Goal: Task Accomplishment & Management: Complete application form

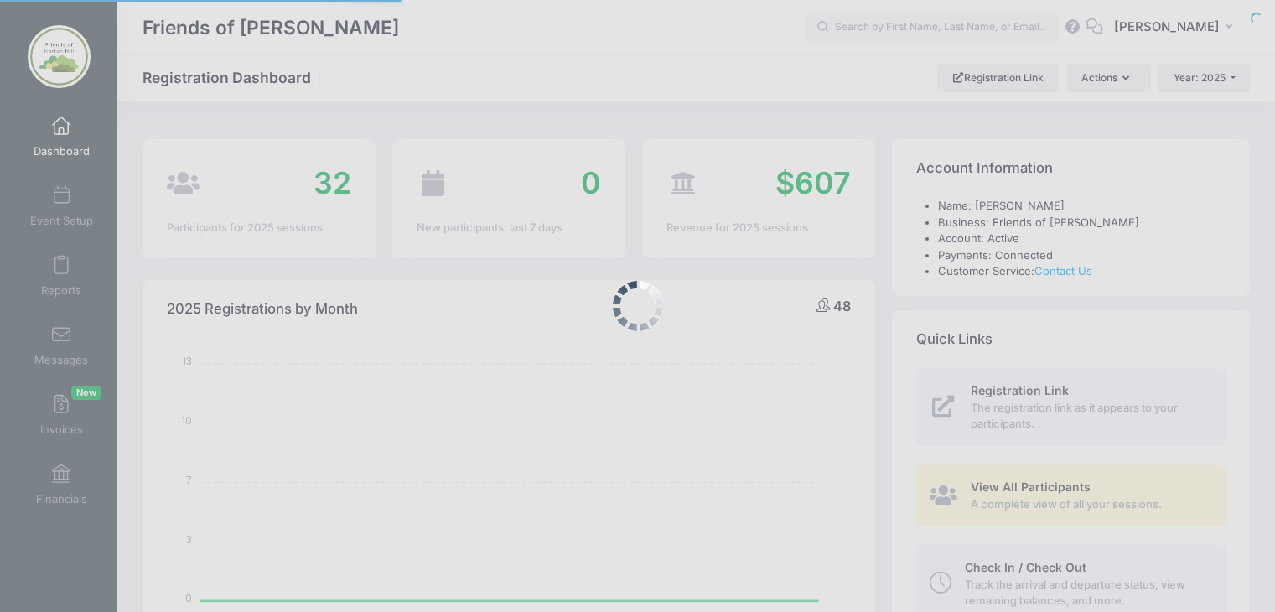
select select
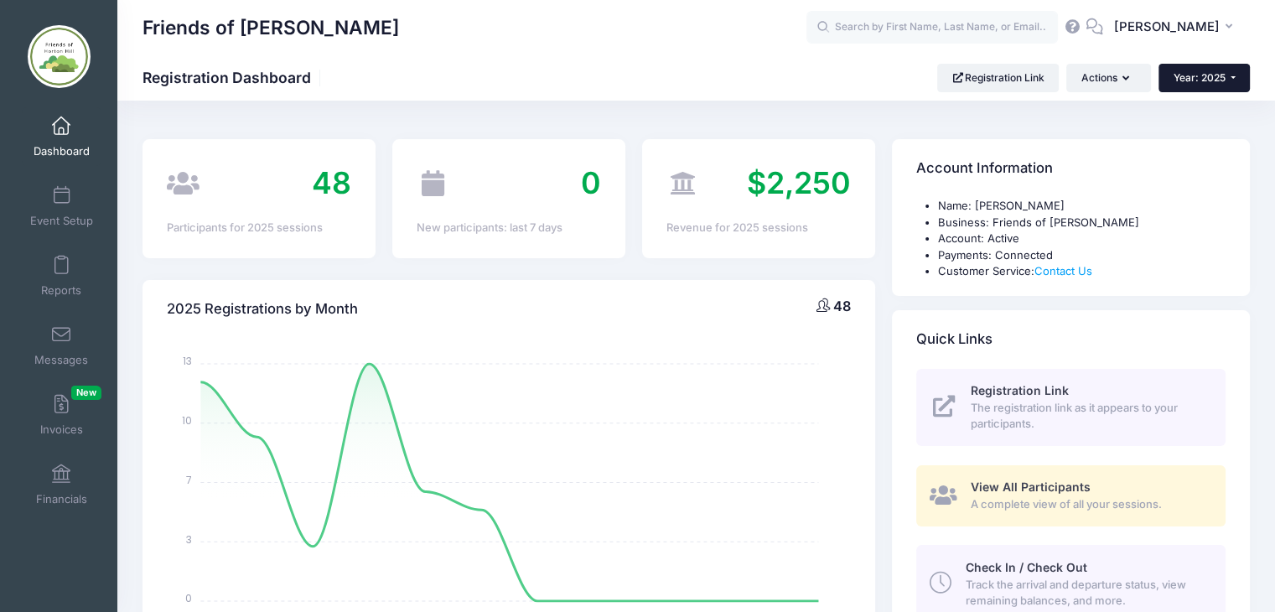
click at [1232, 74] on button "Year: 2025" at bounding box center [1203, 78] width 91 height 28
click at [1214, 111] on link "Year: 2026" at bounding box center [1212, 110] width 109 height 22
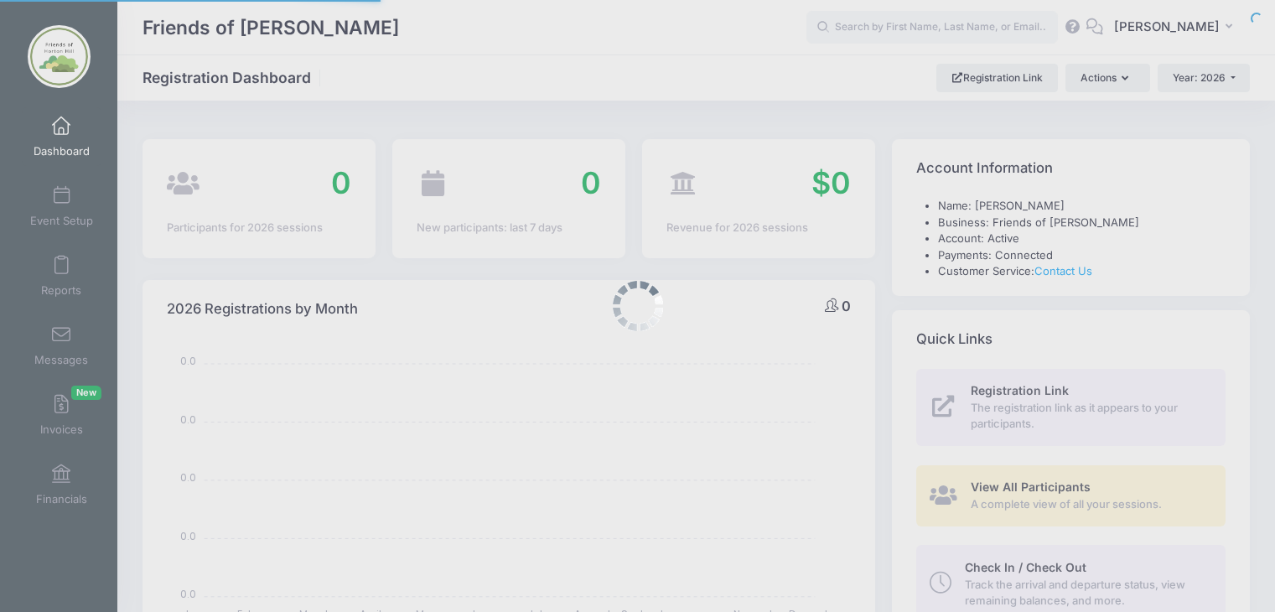
select select
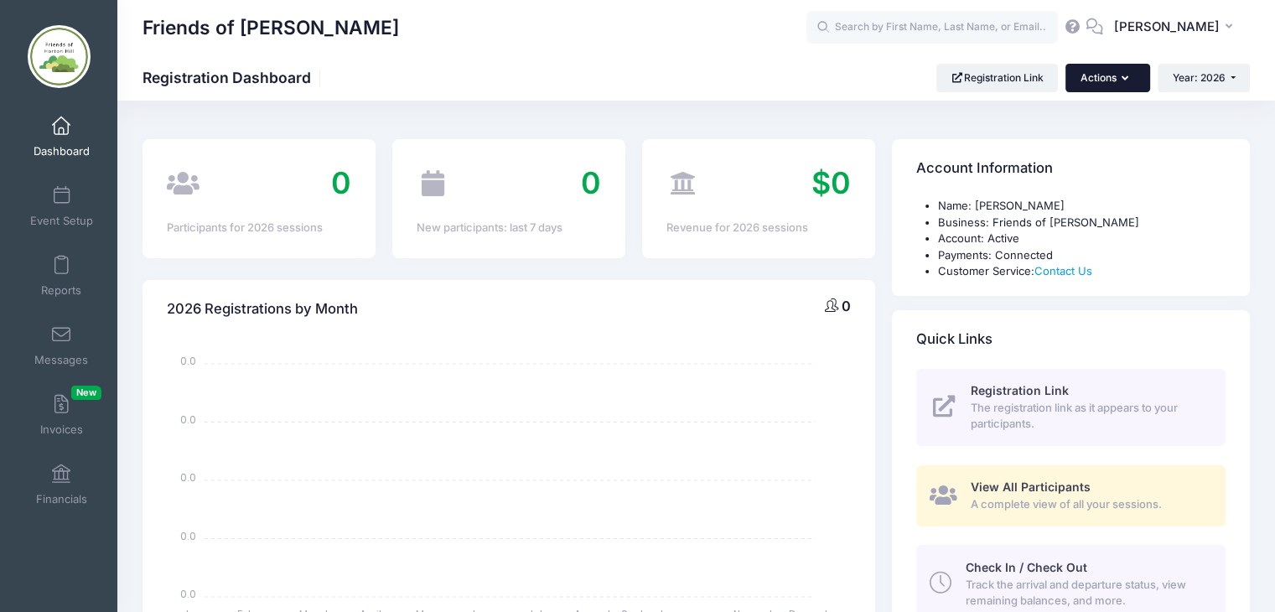
click at [1128, 80] on button "Actions" at bounding box center [1107, 78] width 84 height 28
click at [1042, 150] on link "Participant" at bounding box center [1065, 151] width 152 height 32
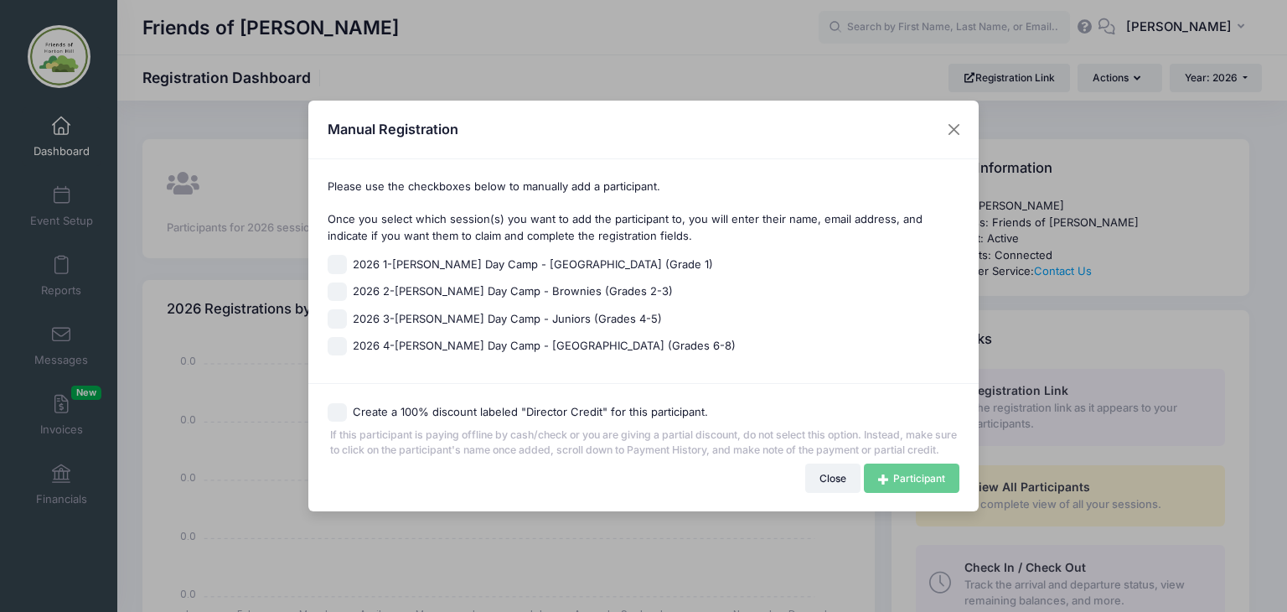
click at [332, 256] on input "2026 1-[PERSON_NAME] Day Camp - [GEOGRAPHIC_DATA] (Grade 1)" at bounding box center [337, 264] width 19 height 19
checkbox input "true"
click at [336, 403] on input "Create a 100% discount labeled "Director Credit" for this participant." at bounding box center [337, 412] width 19 height 19
checkbox input "true"
click at [912, 488] on link "Participant" at bounding box center [912, 477] width 96 height 28
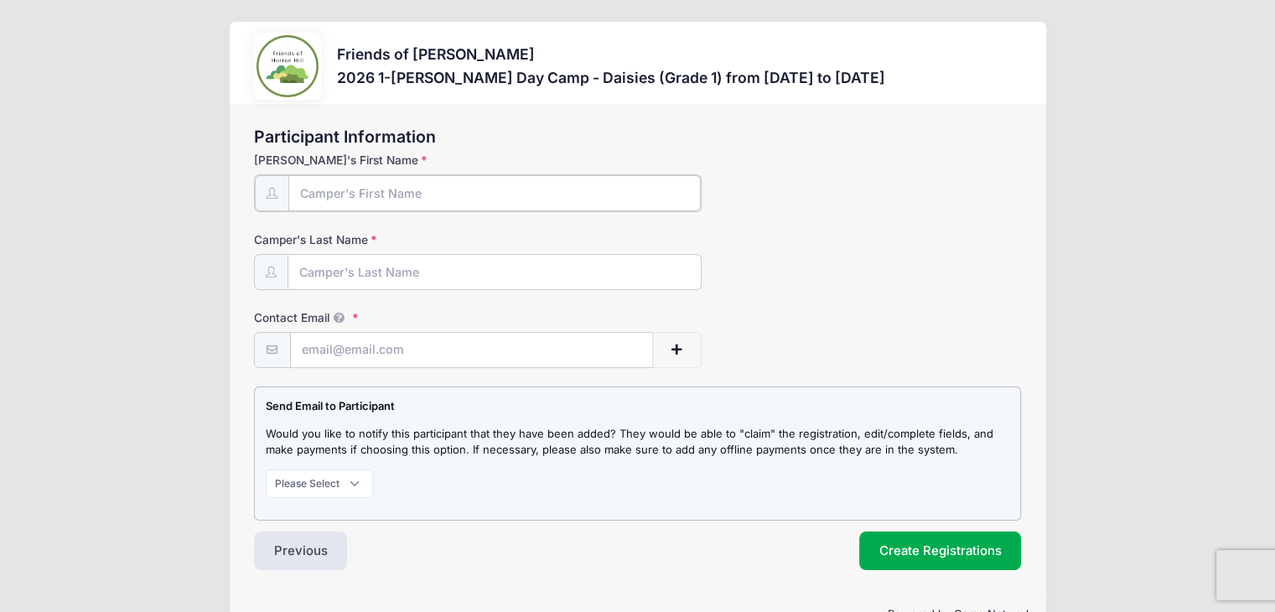
click at [473, 199] on input "Camper's First Name" at bounding box center [494, 193] width 412 height 36
type input "Lilly"
type input "Peterson"
paste input "desaraybrown08@gmail.com"
type input "desaraybrown08@gmail.com"
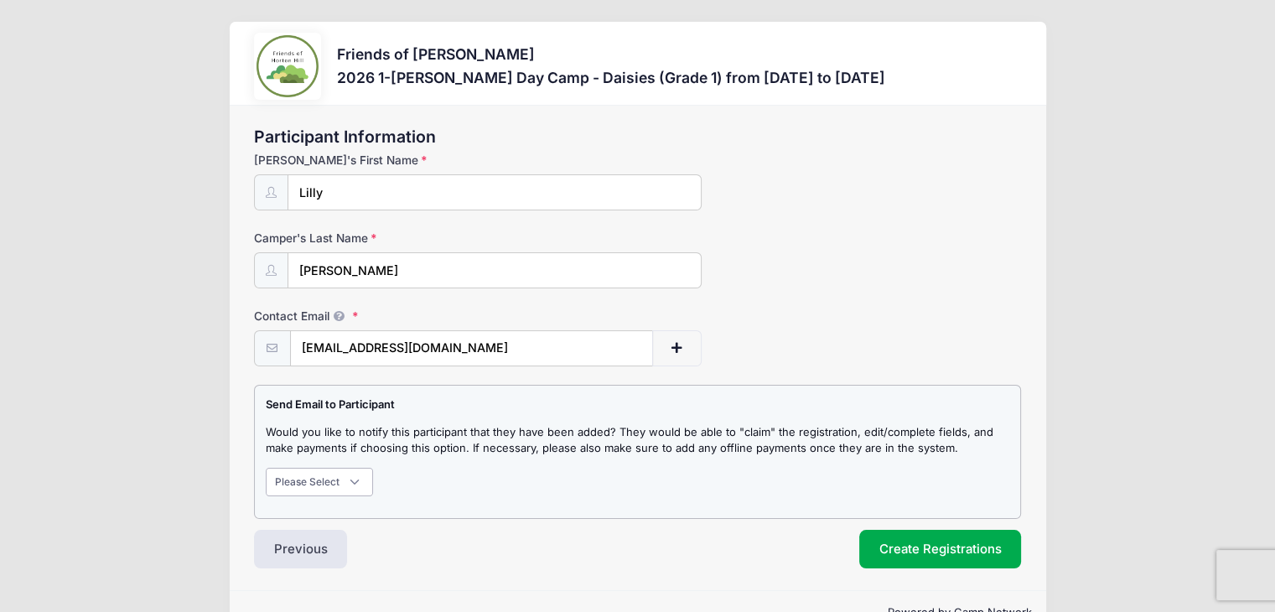
click at [353, 482] on select "Please Select Don't Notify Notify" at bounding box center [319, 482] width 107 height 28
select select "1"
click at [266, 468] on select "Please Select Don't Notify Notify" at bounding box center [319, 482] width 107 height 28
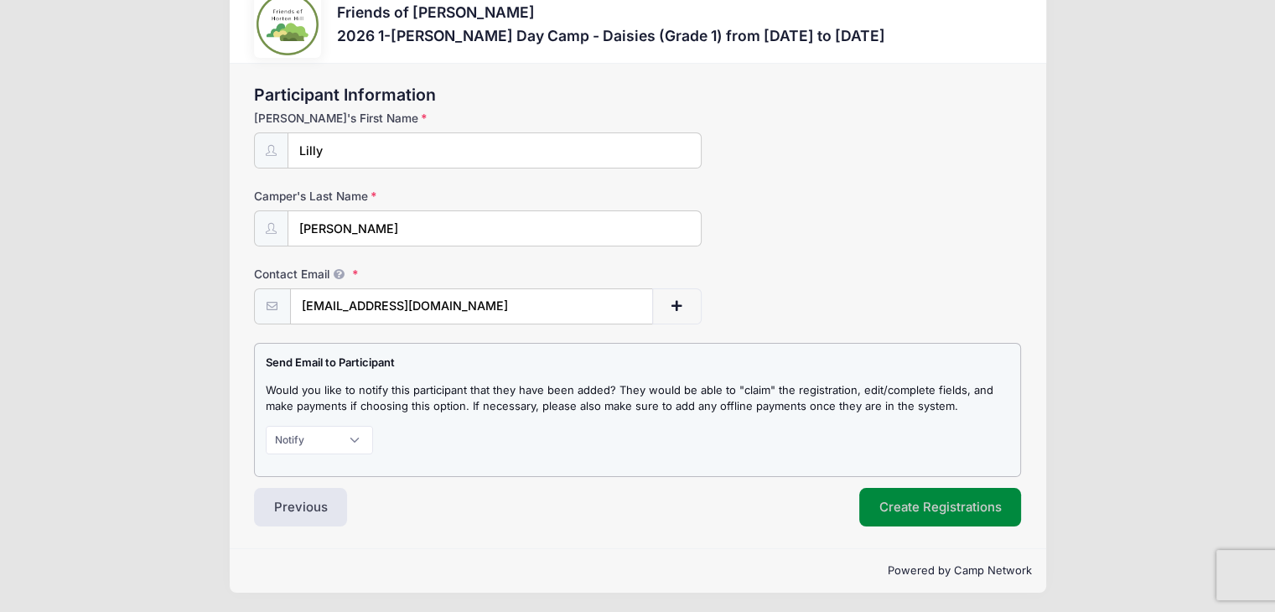
click at [922, 509] on button "Create Registrations" at bounding box center [940, 507] width 163 height 39
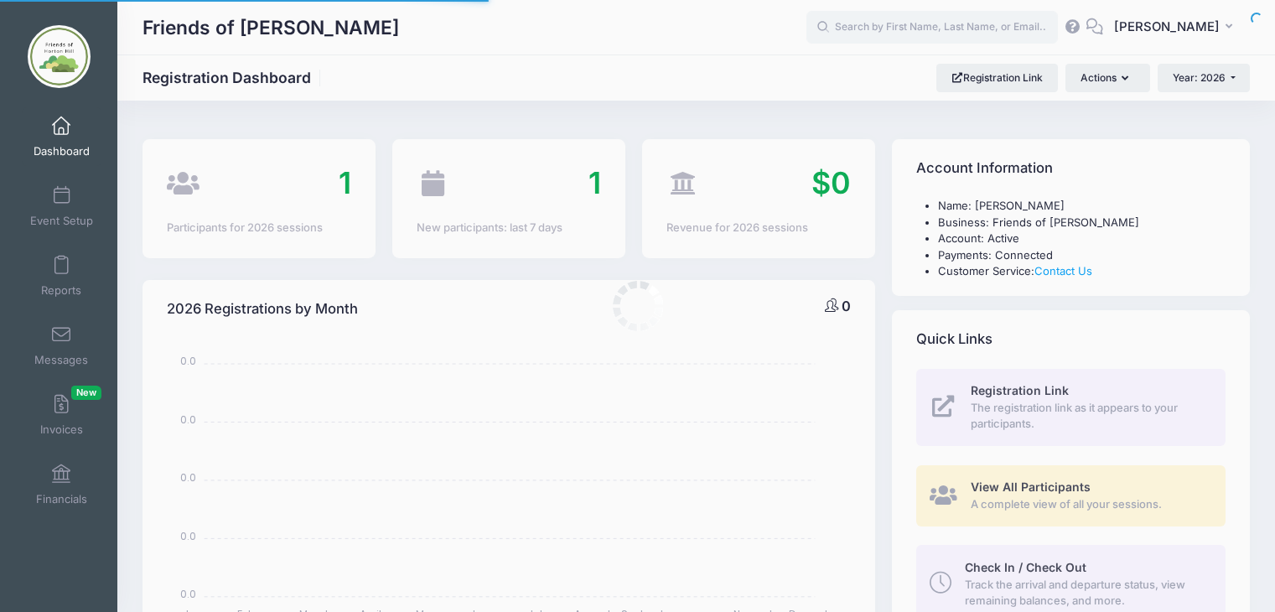
select select
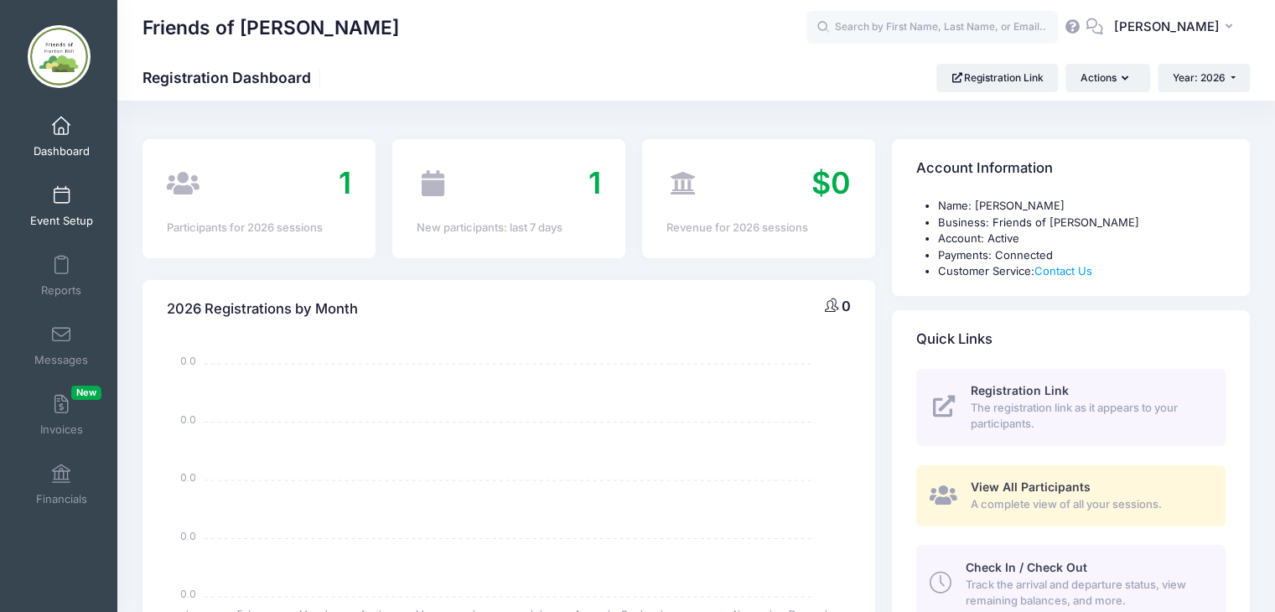
click at [61, 201] on span at bounding box center [61, 196] width 0 height 18
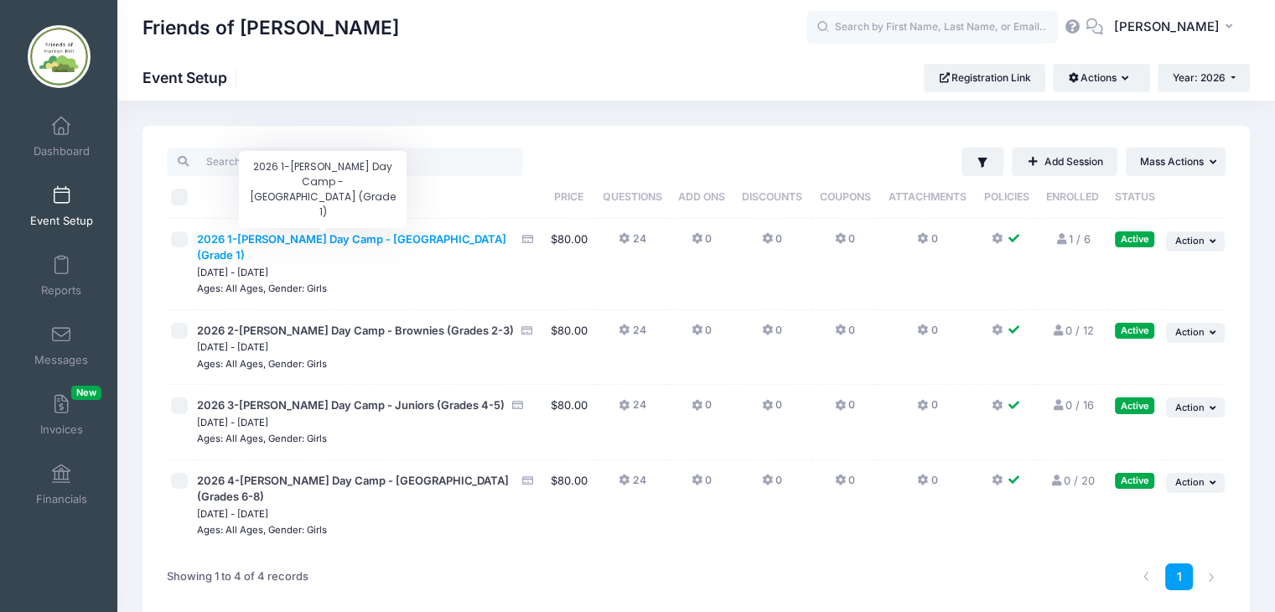
click at [409, 238] on span "2026 1-[PERSON_NAME] Day Camp - [GEOGRAPHIC_DATA] (Grade 1)" at bounding box center [351, 247] width 309 height 30
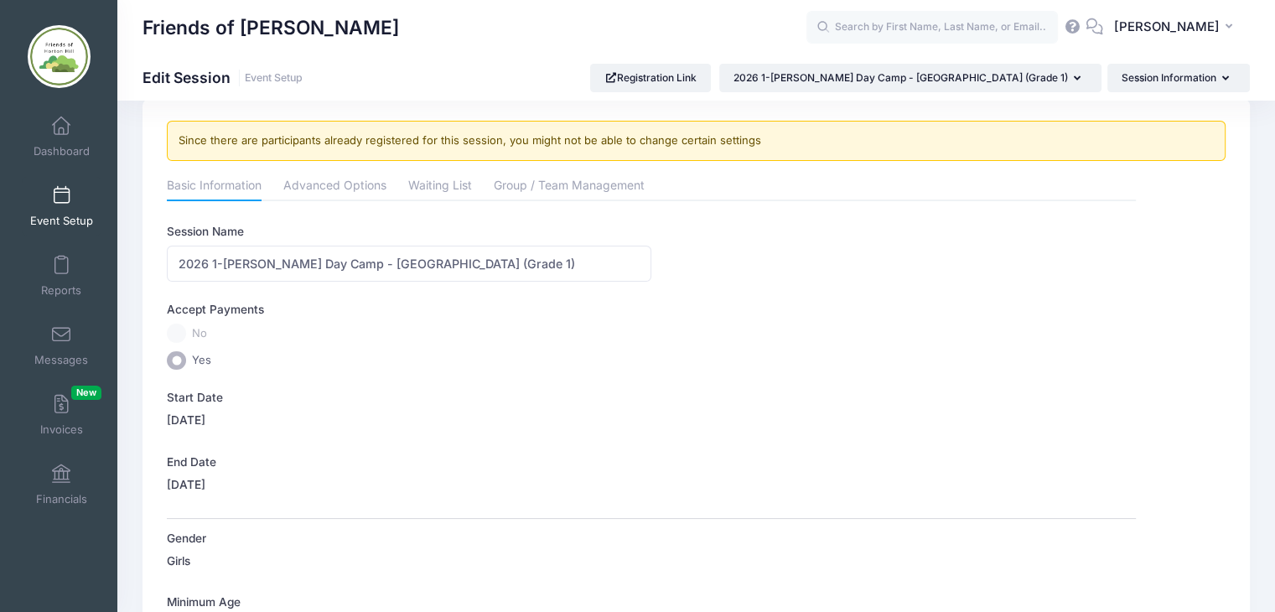
scroll to position [29, 0]
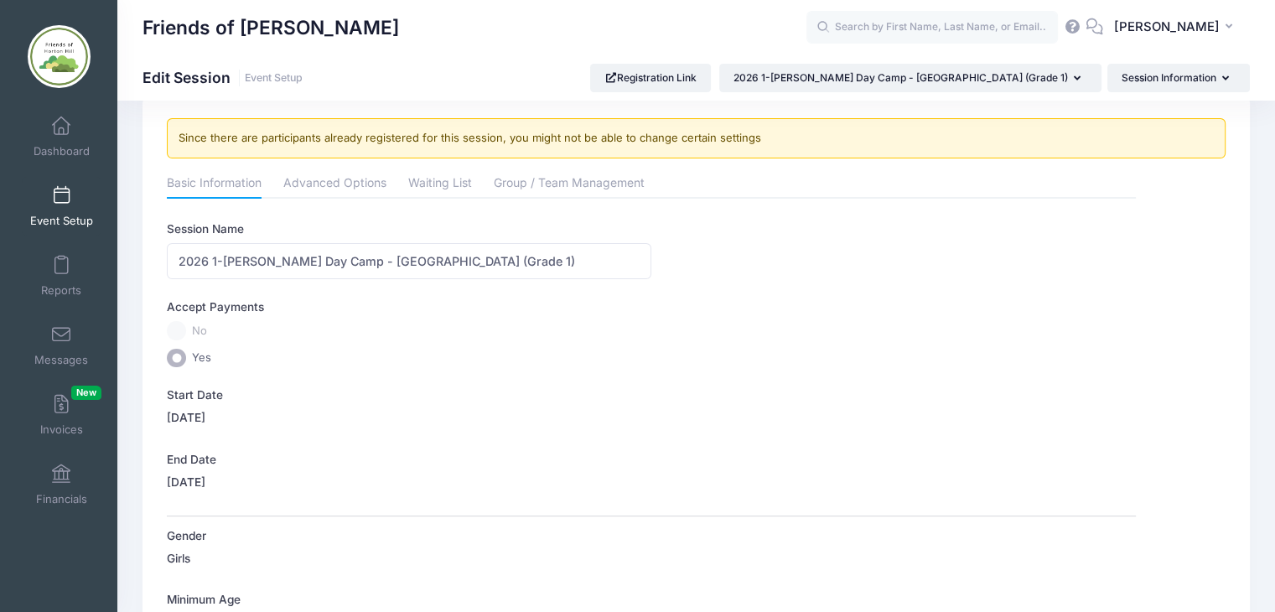
click at [61, 196] on span at bounding box center [61, 196] width 0 height 18
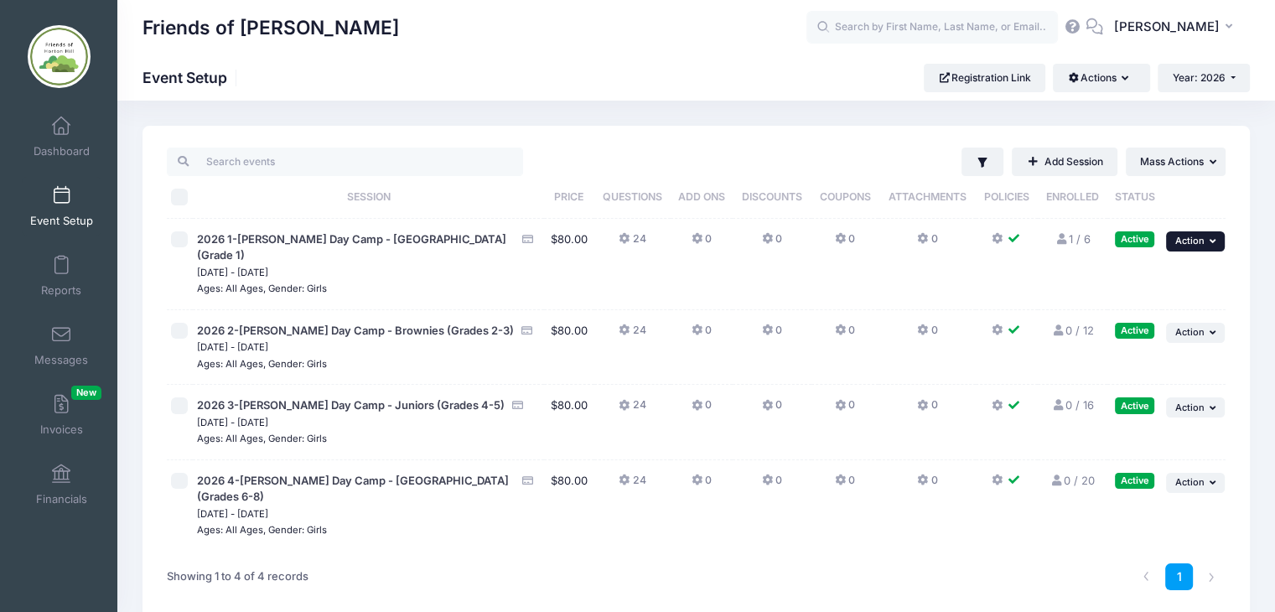
click at [1210, 241] on icon "button" at bounding box center [1214, 240] width 10 height 9
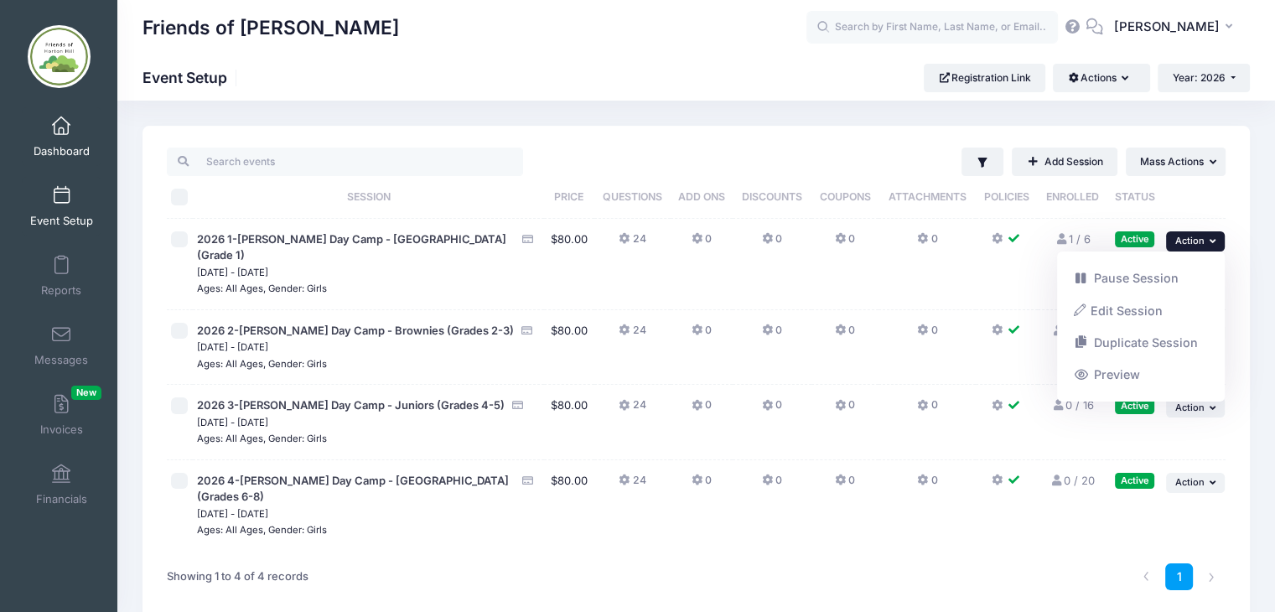
click at [61, 132] on span at bounding box center [61, 126] width 0 height 18
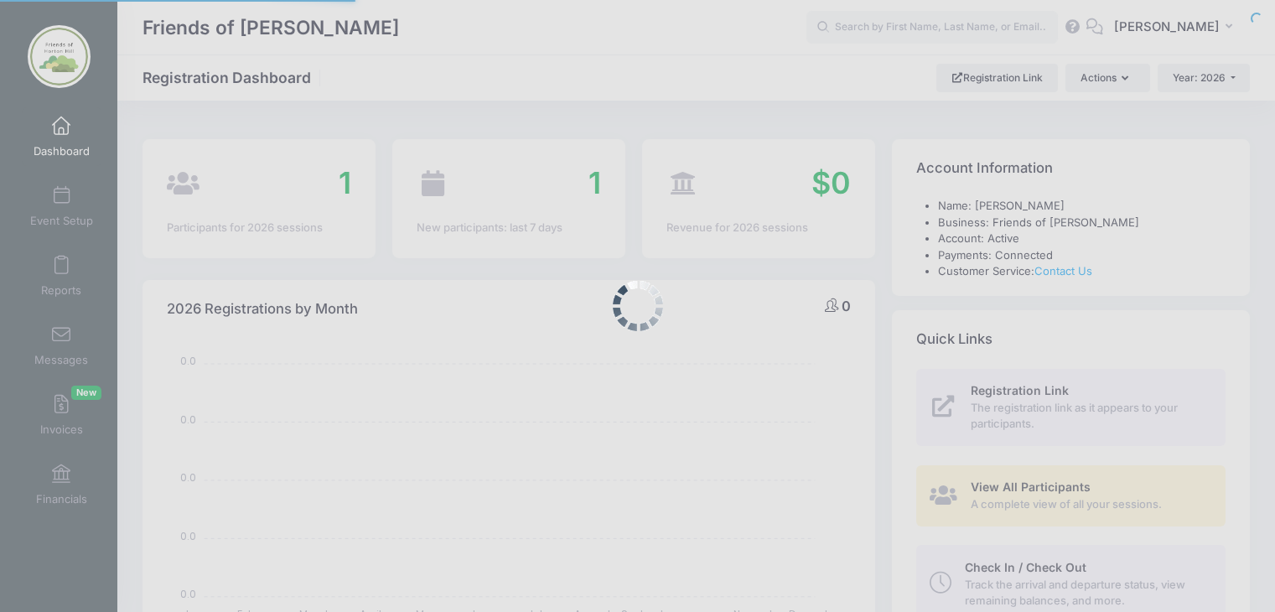
select select
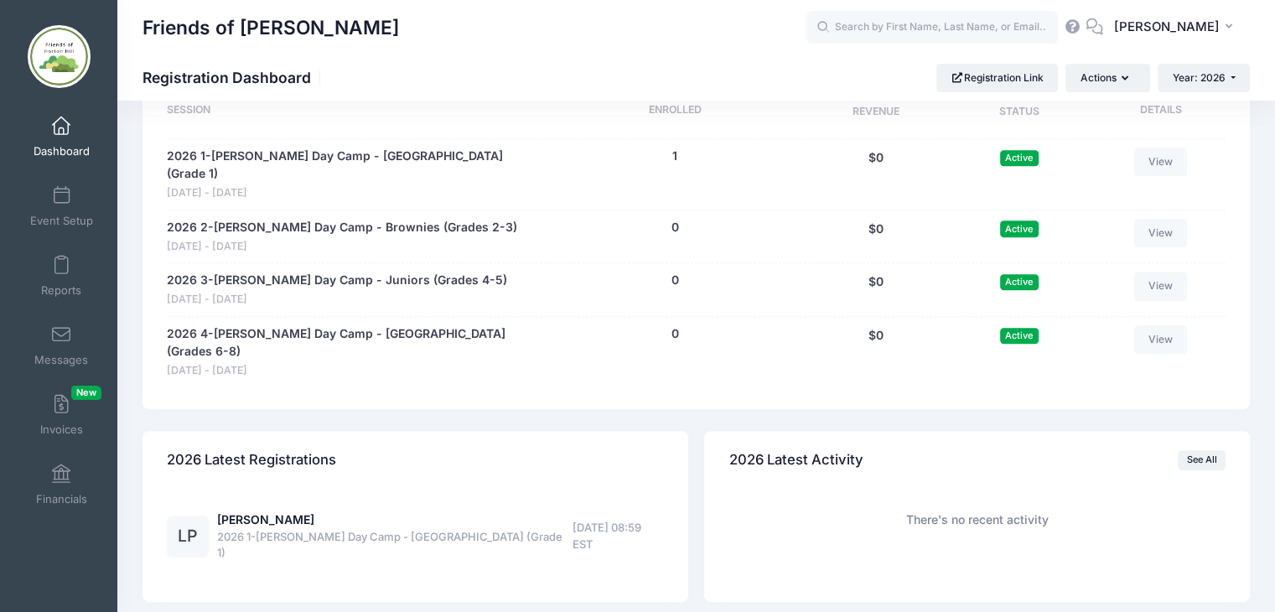
scroll to position [830, 0]
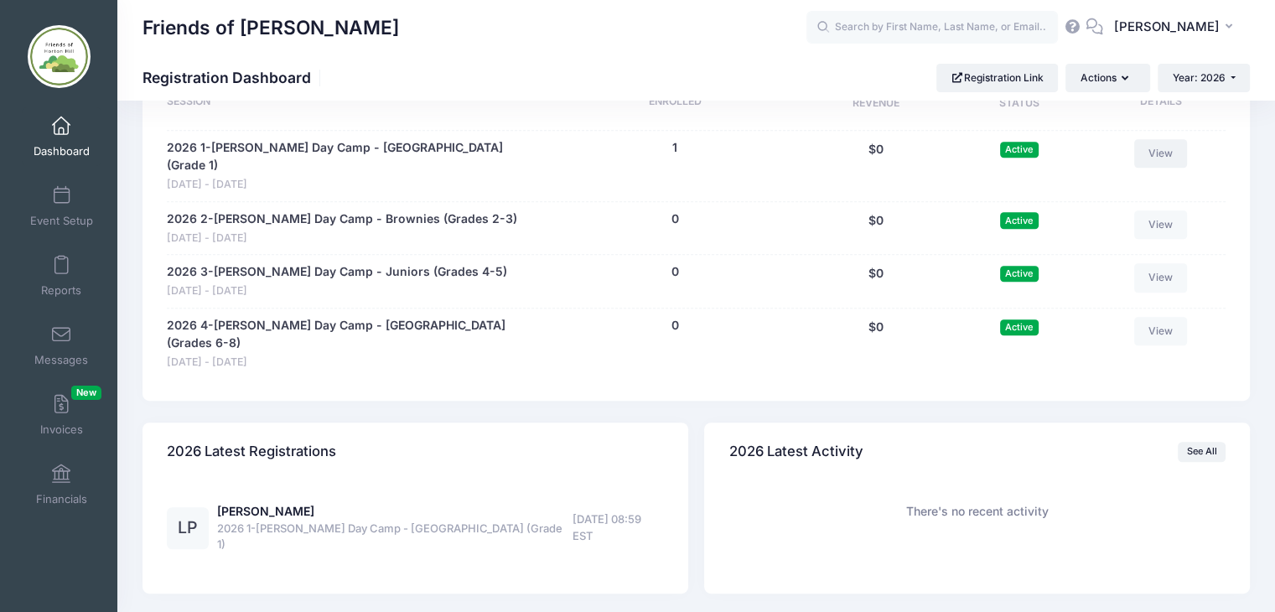
click at [1161, 158] on link "View" at bounding box center [1161, 153] width 54 height 28
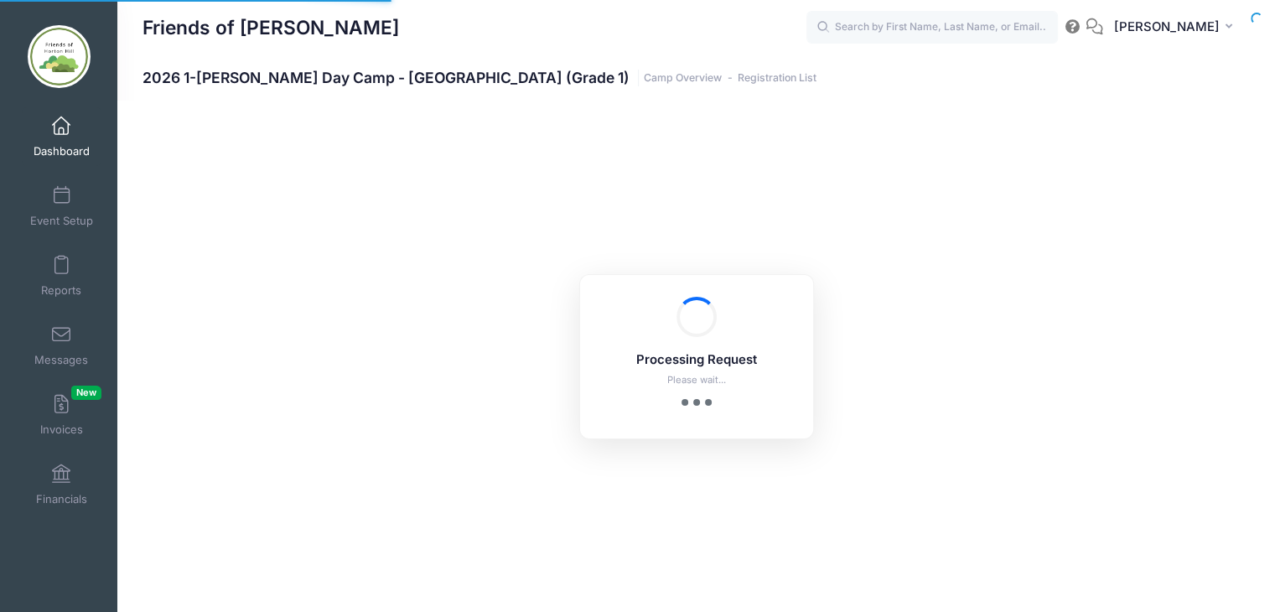
select select "10"
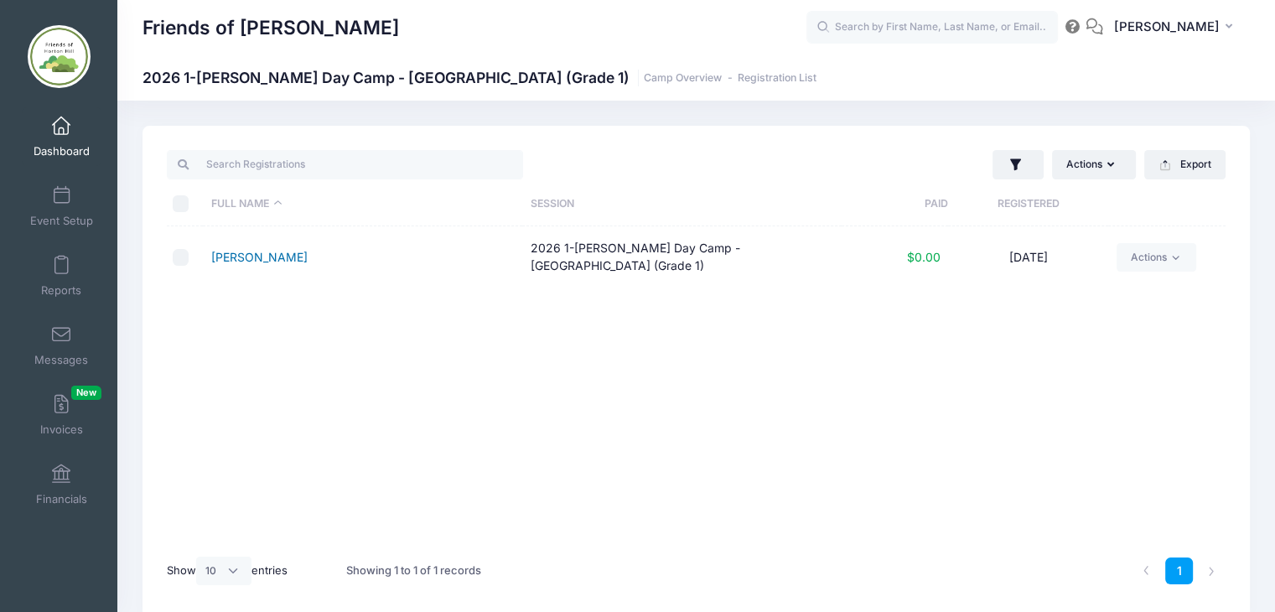
click at [268, 255] on link "[PERSON_NAME]" at bounding box center [259, 257] width 96 height 14
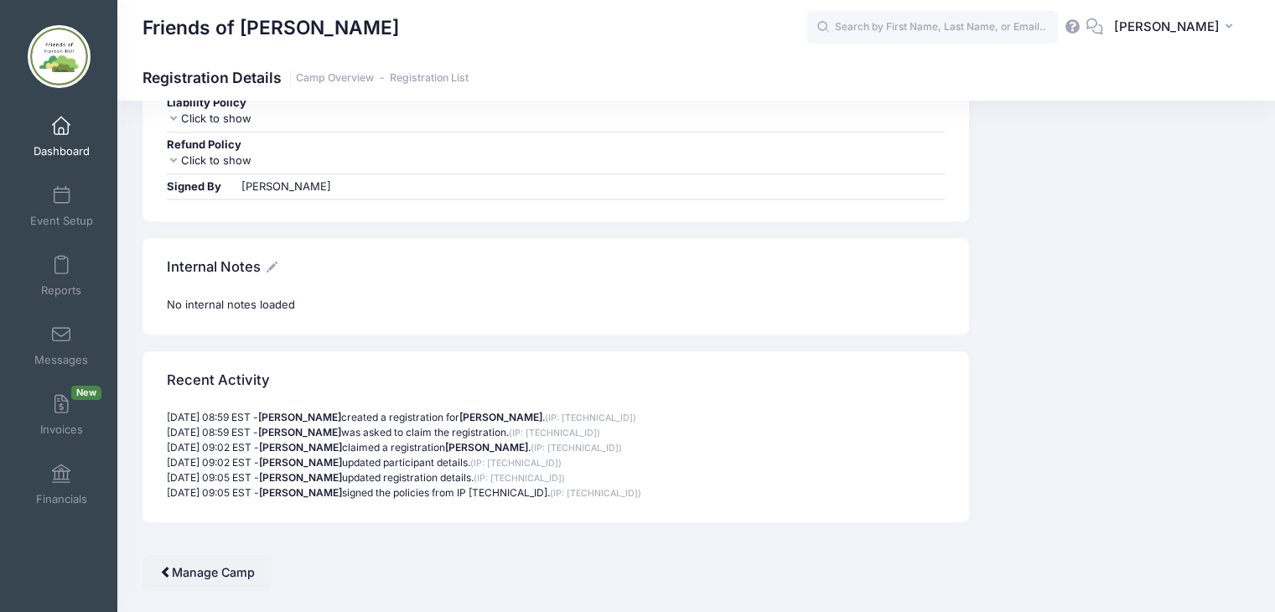
scroll to position [1769, 0]
